Goal: Book appointment/travel/reservation

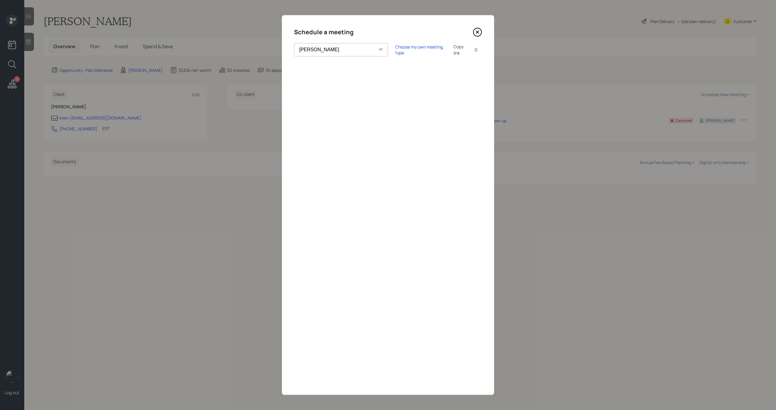
select select "bffa7908-1b2a-4c79-9bb6-f0ec9aed22d3"
click at [395, 49] on div "Choose my own meeting type" at bounding box center [420, 50] width 51 height 12
